Goal: Find specific page/section: Find specific page/section

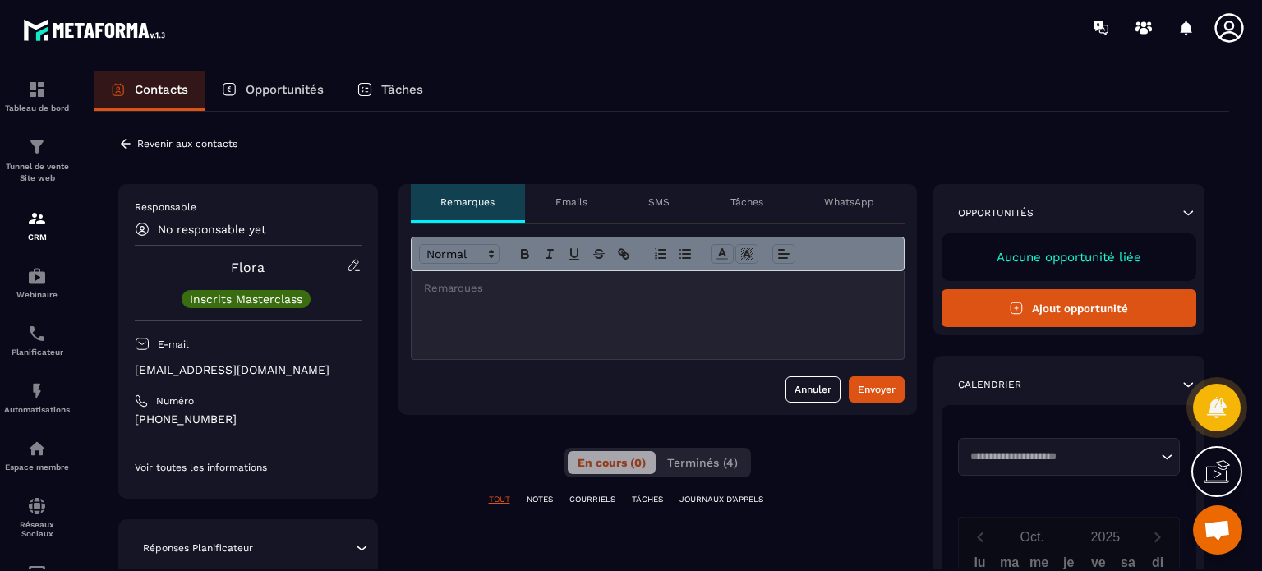
click at [669, 206] on p "SMS" at bounding box center [658, 202] width 21 height 13
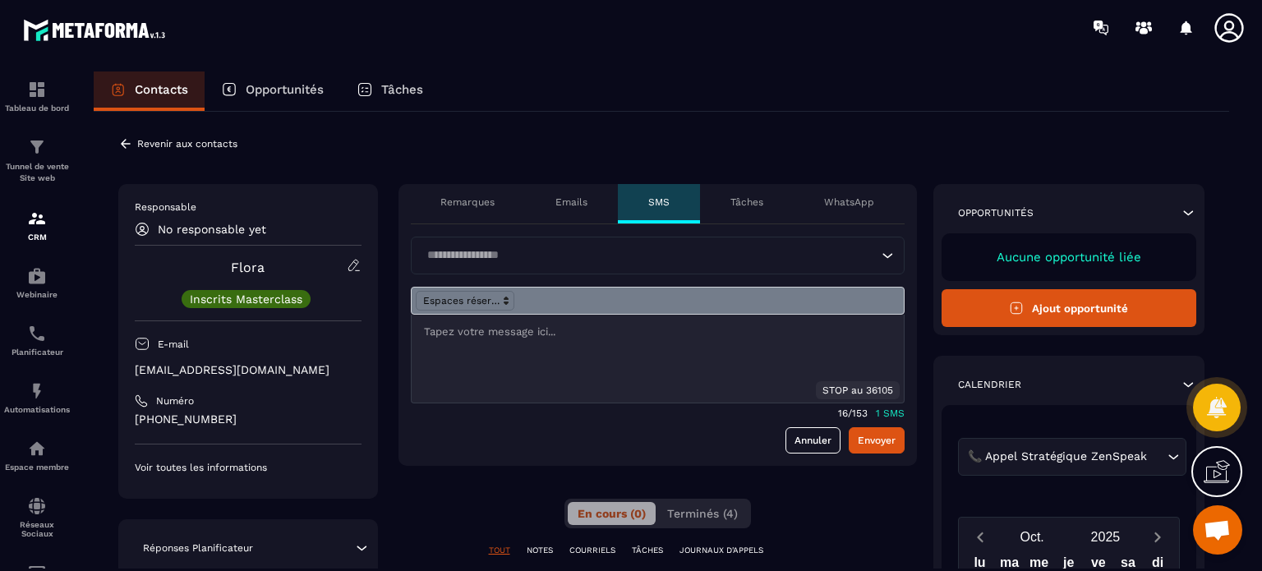
click at [469, 193] on div "Remarques" at bounding box center [468, 203] width 115 height 39
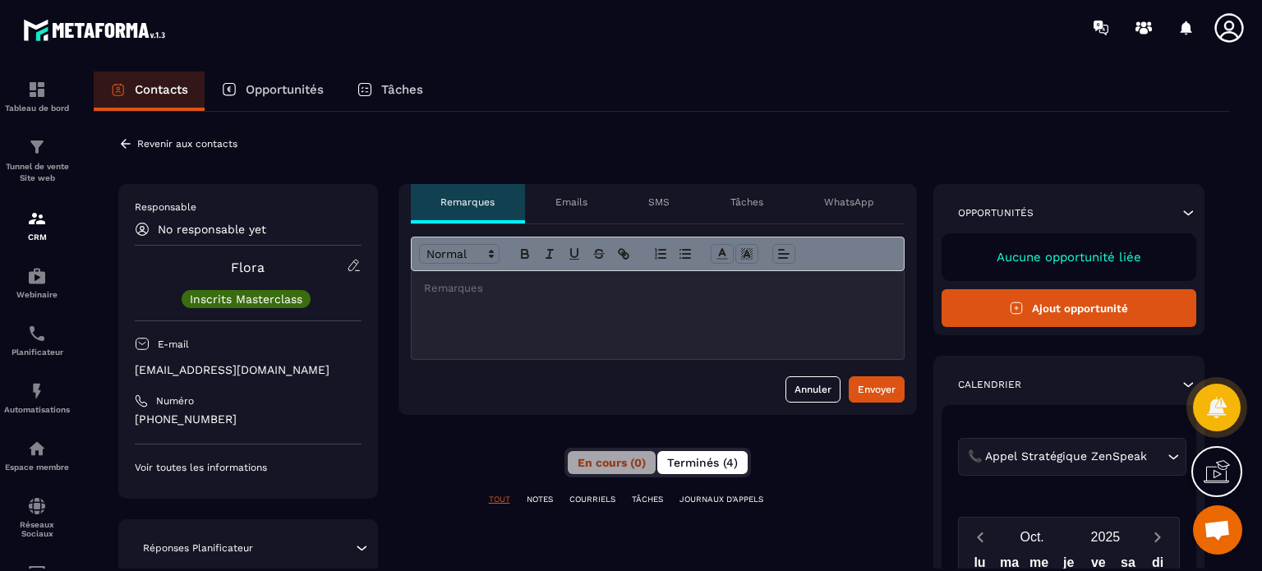
click at [703, 466] on span "Terminés (4)" at bounding box center [702, 462] width 71 height 13
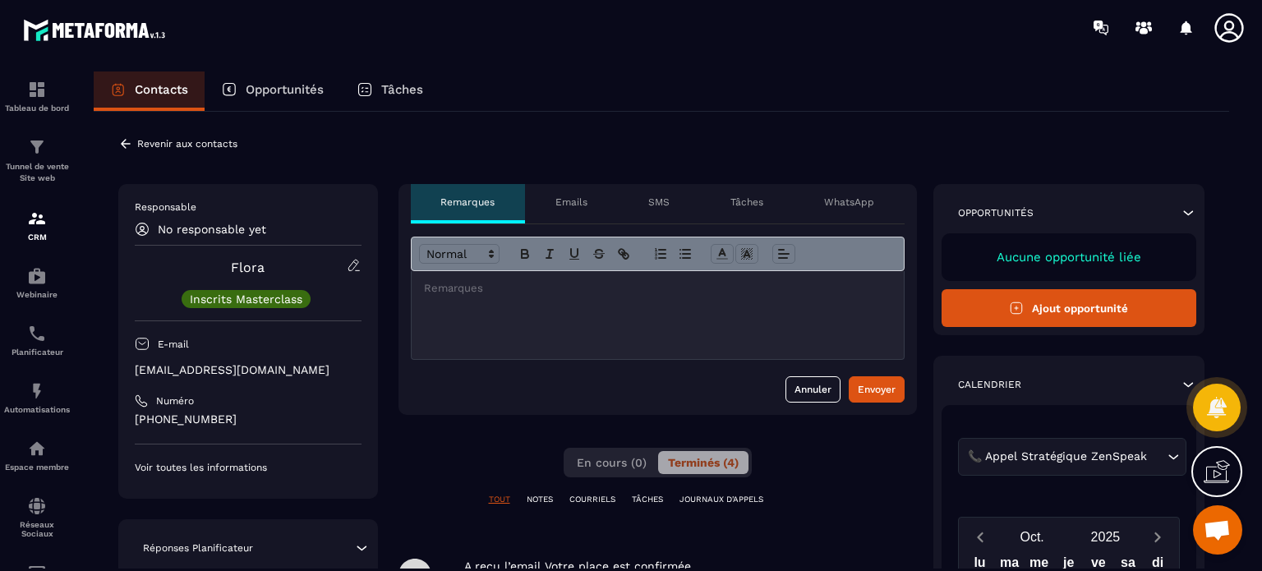
click at [863, 472] on div "**********" at bounding box center [657, 563] width 518 height 758
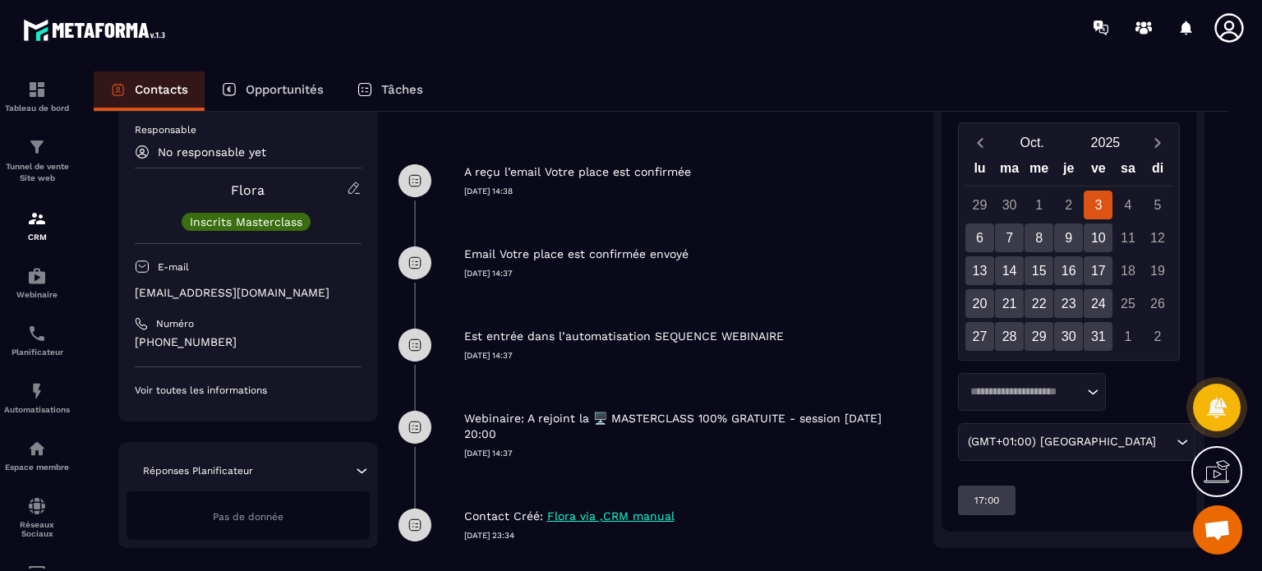
scroll to position [422, 0]
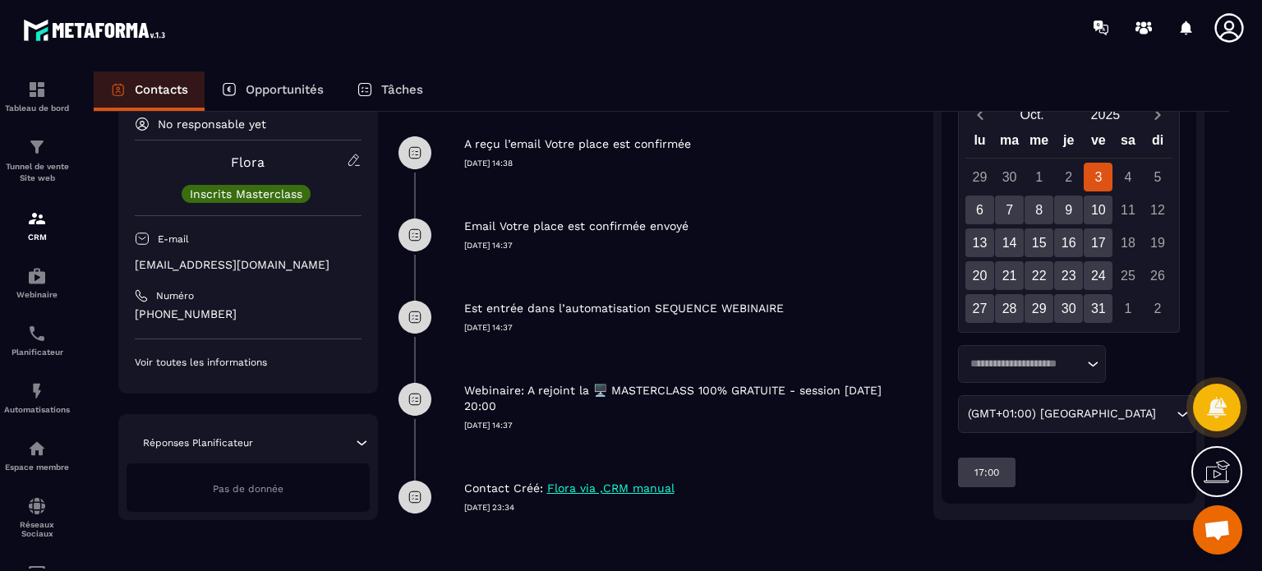
drag, startPoint x: 508, startPoint y: 426, endPoint x: 549, endPoint y: 420, distance: 40.7
click at [549, 420] on p "[DATE] 14:37" at bounding box center [690, 426] width 453 height 12
click at [44, 223] on img at bounding box center [37, 219] width 20 height 20
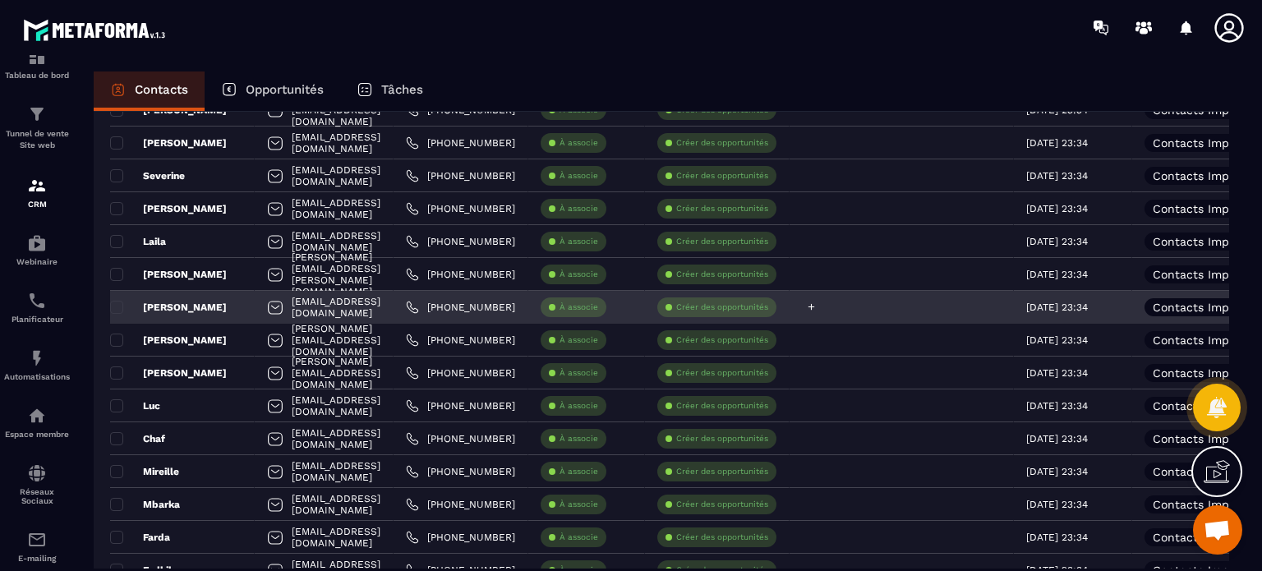
scroll to position [129, 0]
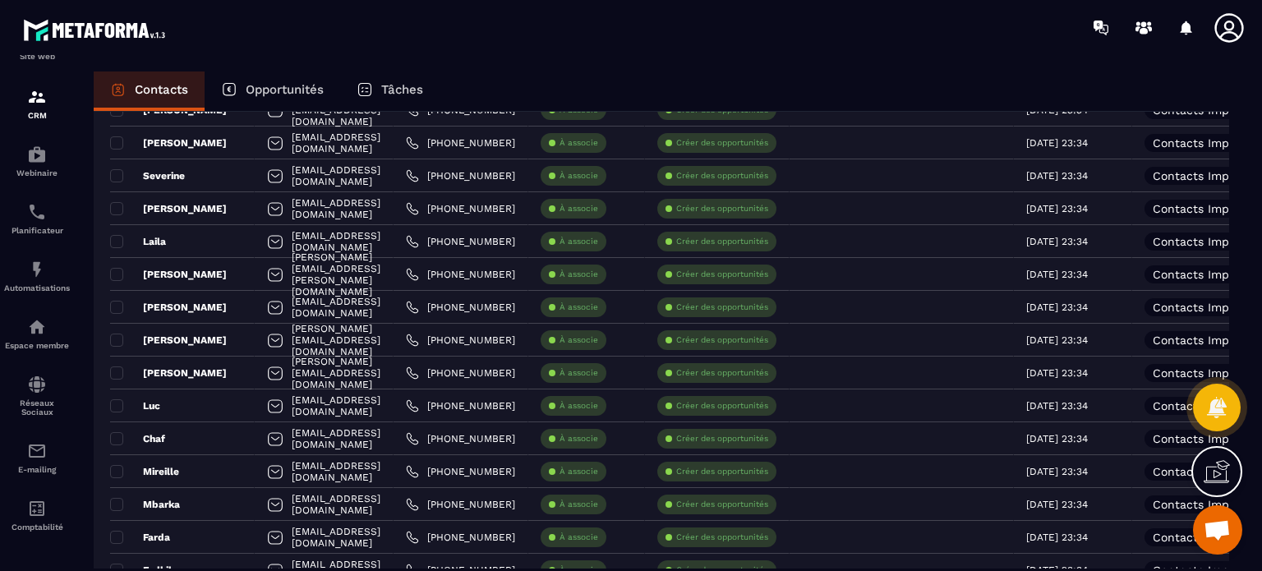
click at [969, 91] on div "Contacts Opportunités Tâches" at bounding box center [661, 90] width 1135 height 39
click at [1242, 303] on div "Contacts Opportunités Tâches Ajout de contact 7611 Contacts Plus de filtre Tout…" at bounding box center [661, 336] width 1168 height 530
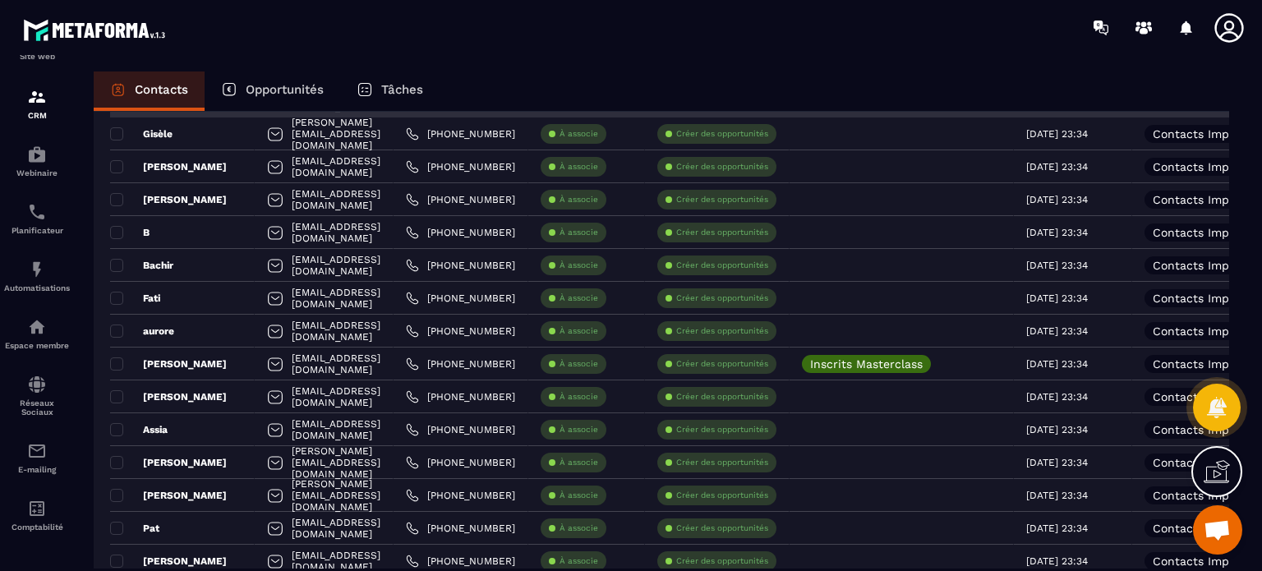
scroll to position [2312, 0]
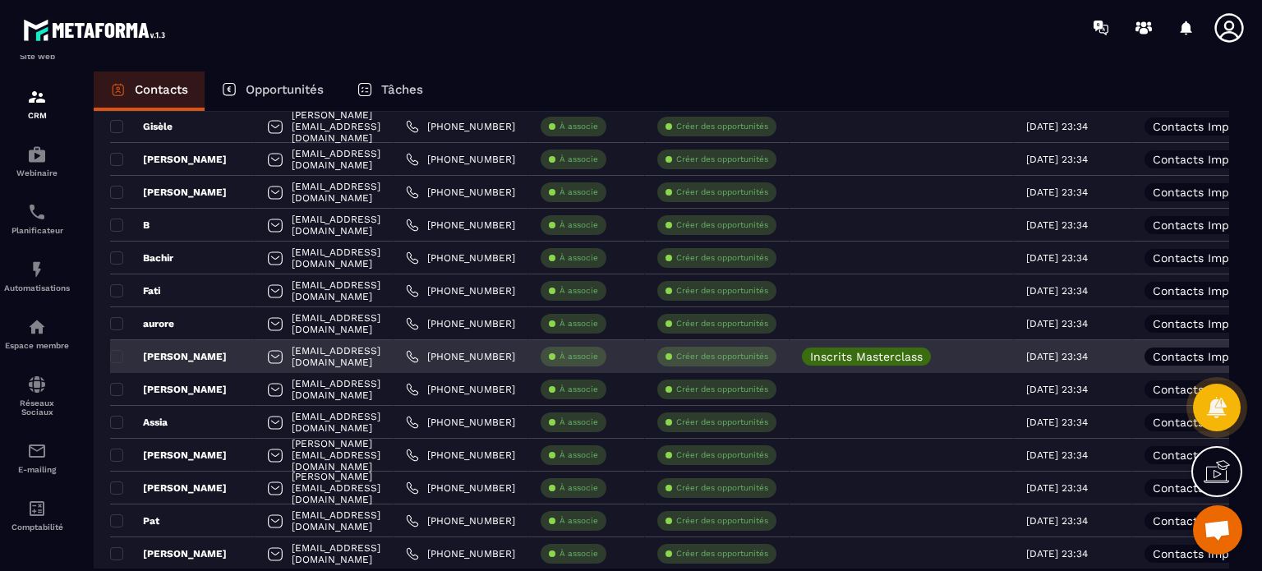
click at [163, 352] on p "[PERSON_NAME]" at bounding box center [168, 356] width 117 height 13
